Goal: Navigation & Orientation: Understand site structure

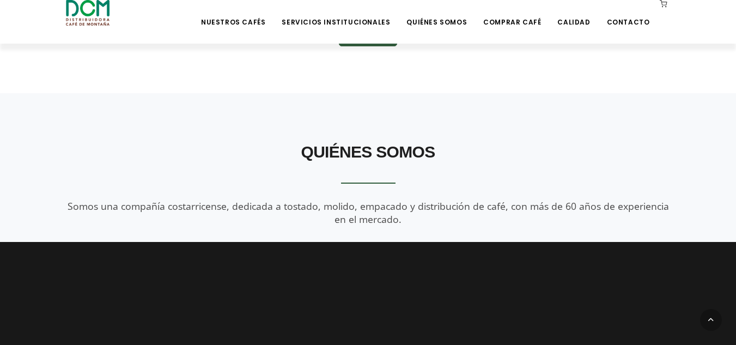
scroll to position [1018, 0]
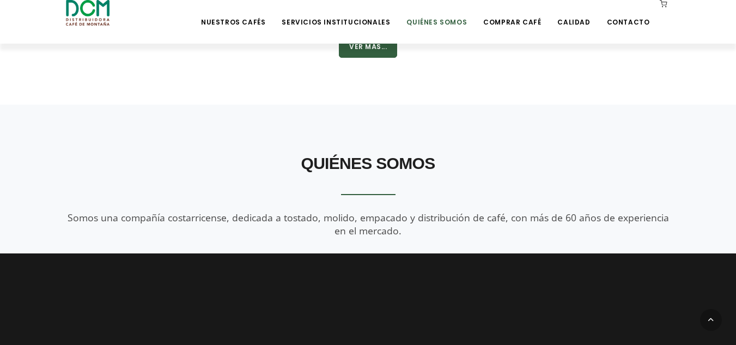
click at [443, 24] on link "Quiénes Somos" at bounding box center [437, 14] width 74 height 26
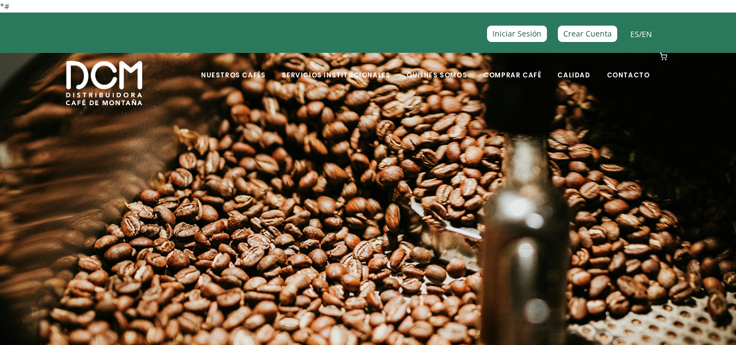
drag, startPoint x: 740, startPoint y: 43, endPoint x: 744, endPoint y: 34, distance: 9.8
click at [452, 72] on link "Quiénes Somos" at bounding box center [437, 67] width 74 height 26
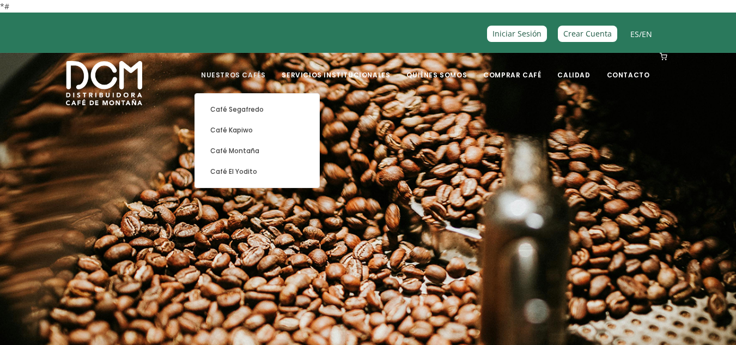
click at [262, 71] on link "Nuestros Cafés" at bounding box center [232, 67] width 77 height 26
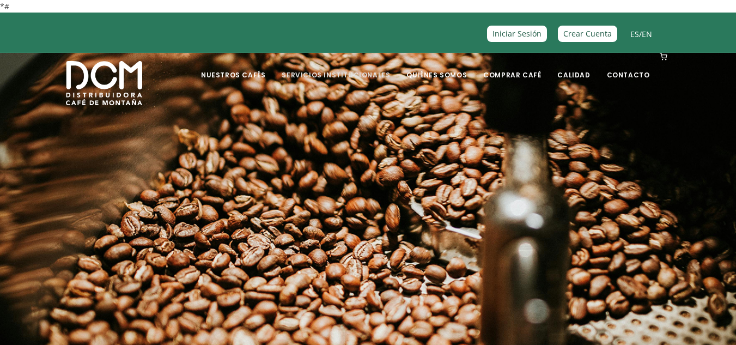
click at [339, 75] on link "Servicios Institucionales" at bounding box center [335, 67] width 121 height 26
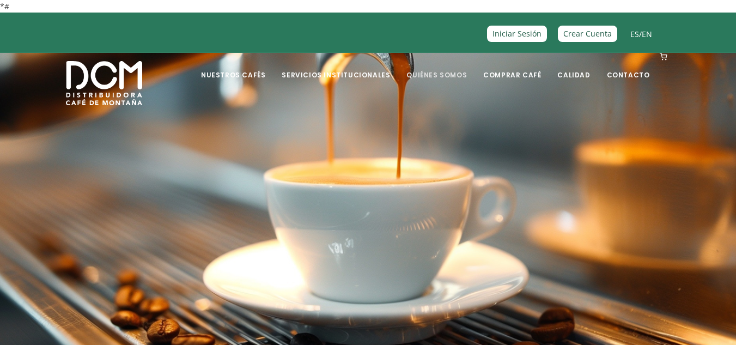
click at [442, 71] on link "Quiénes Somos" at bounding box center [437, 67] width 74 height 26
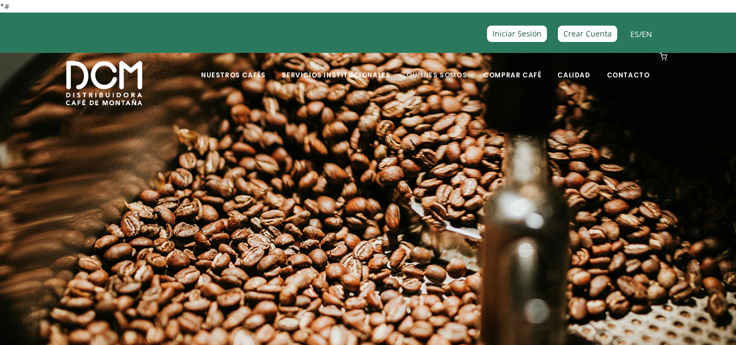
click at [453, 73] on link "Quiénes Somos" at bounding box center [437, 67] width 74 height 26
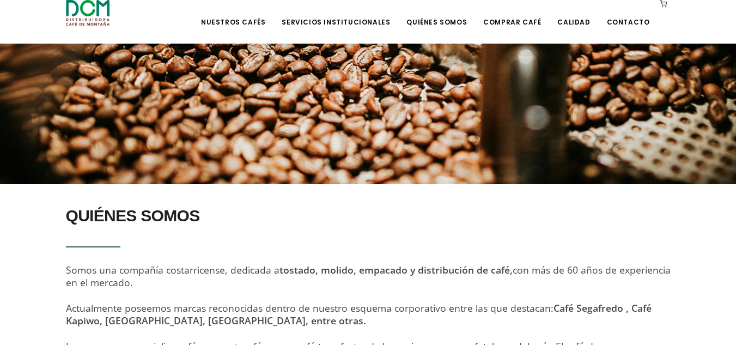
scroll to position [197, 0]
